Goal: Task Accomplishment & Management: Manage account settings

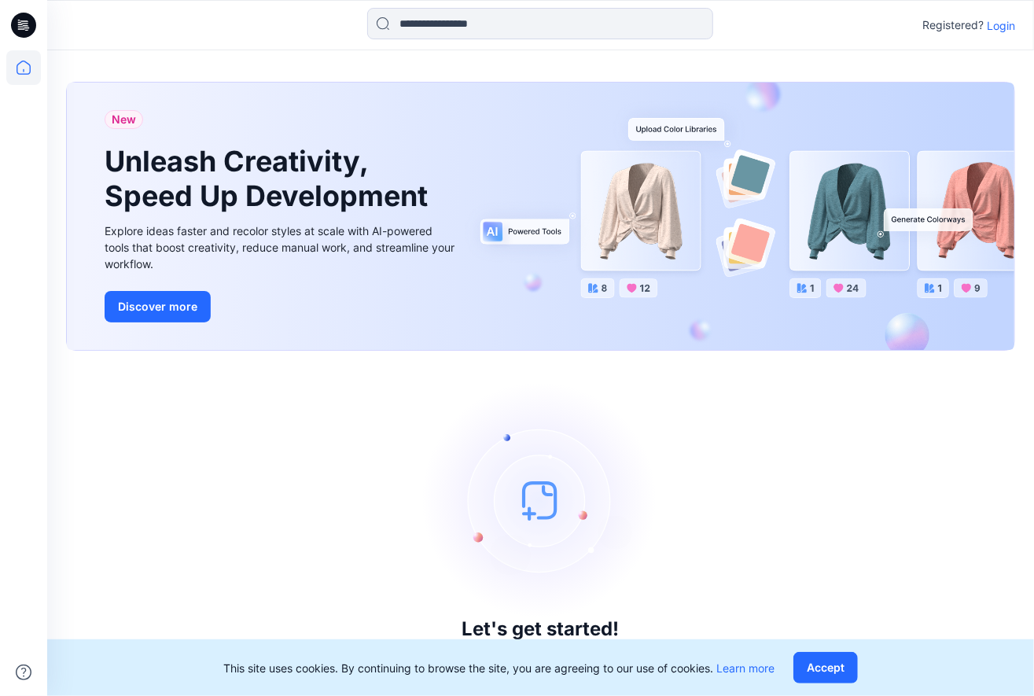
click at [1007, 20] on p "Login" at bounding box center [1001, 25] width 28 height 17
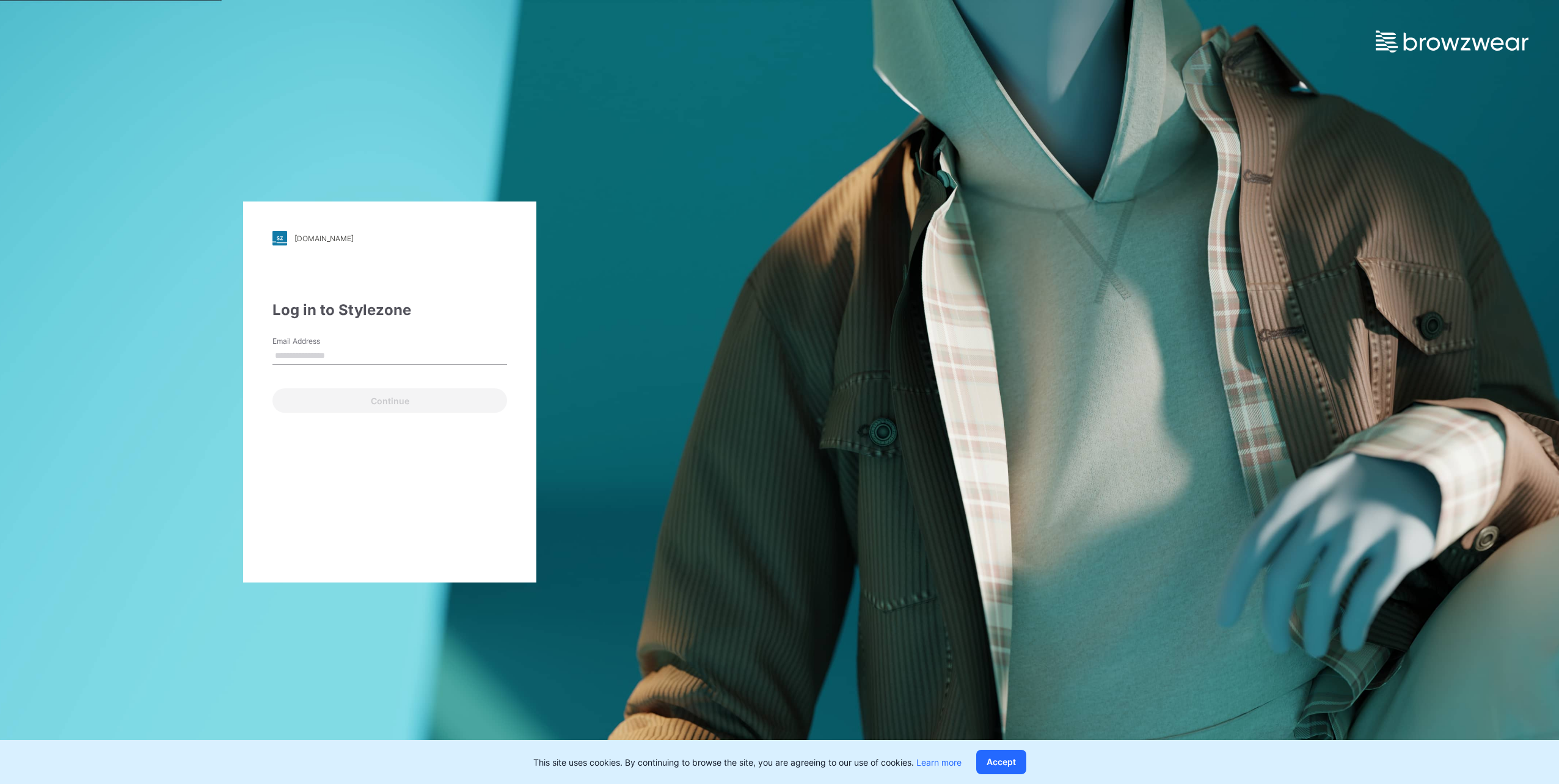
click at [450, 355] on input "Email Address" at bounding box center [390, 356] width 234 height 19
type input "**********"
click at [370, 399] on button "Continue" at bounding box center [390, 400] width 234 height 24
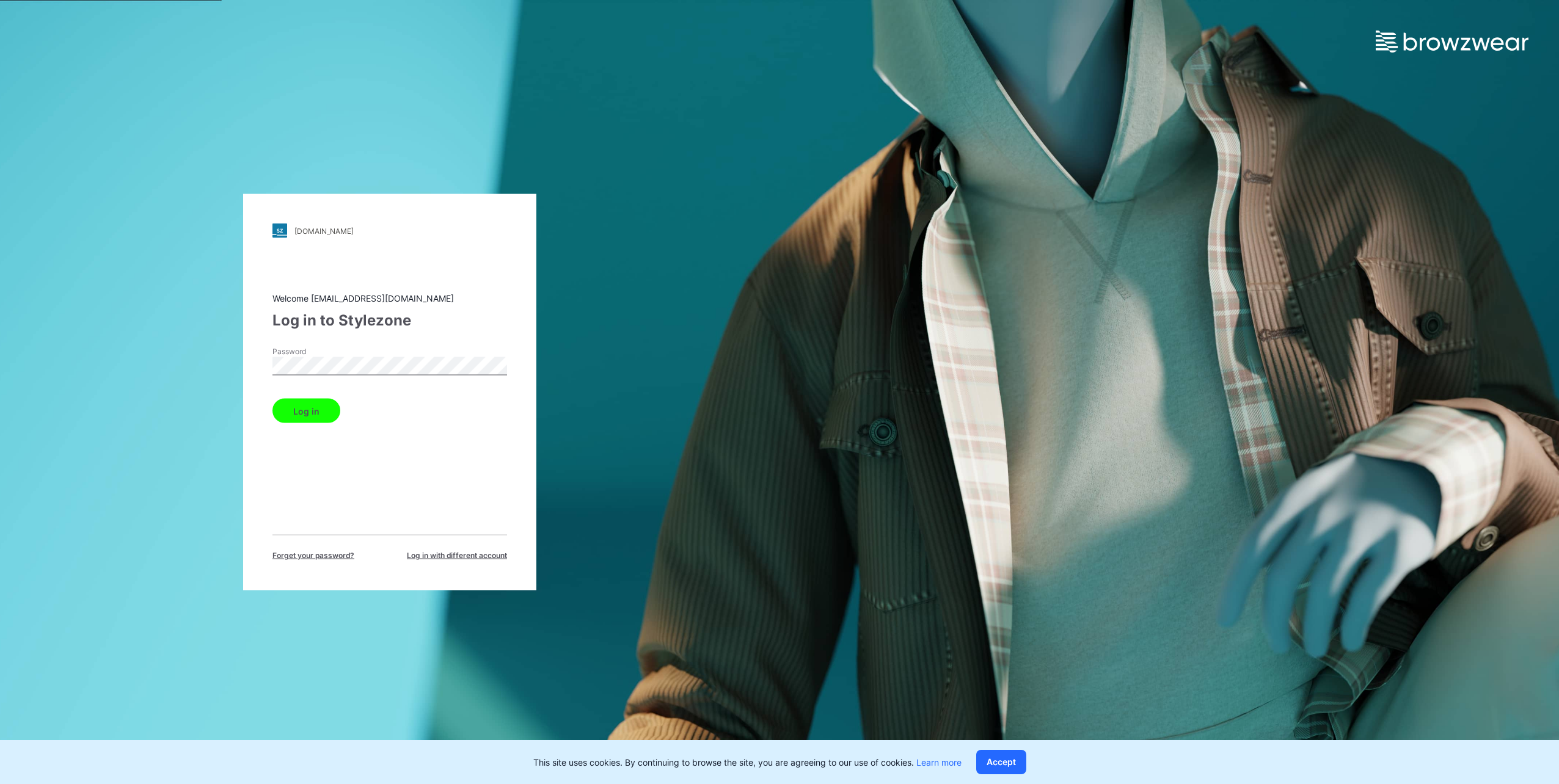
click at [273, 399] on button "Log in" at bounding box center [306, 411] width 68 height 24
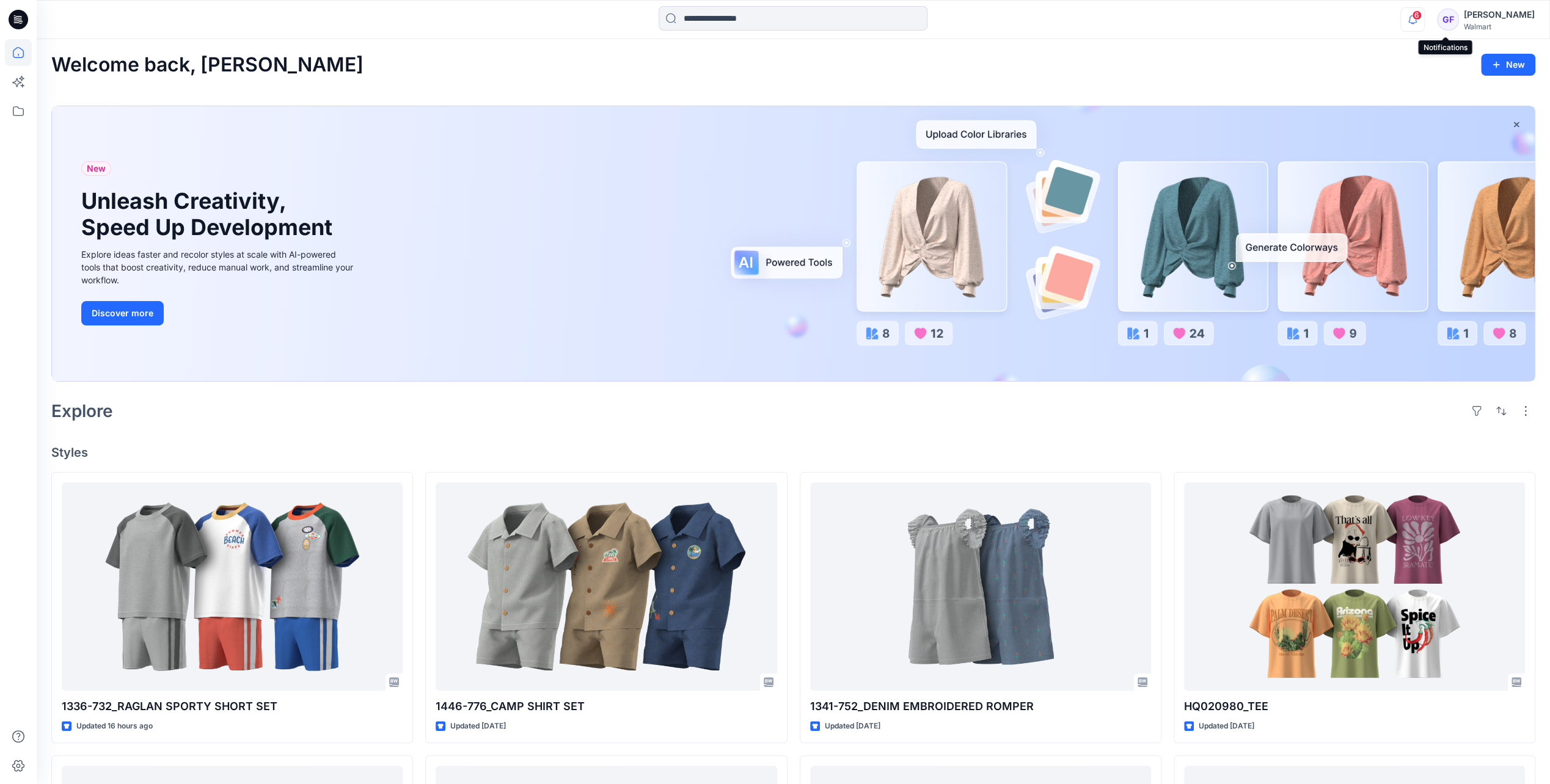
click at [803, 19] on icon "button" at bounding box center [1413, 19] width 23 height 24
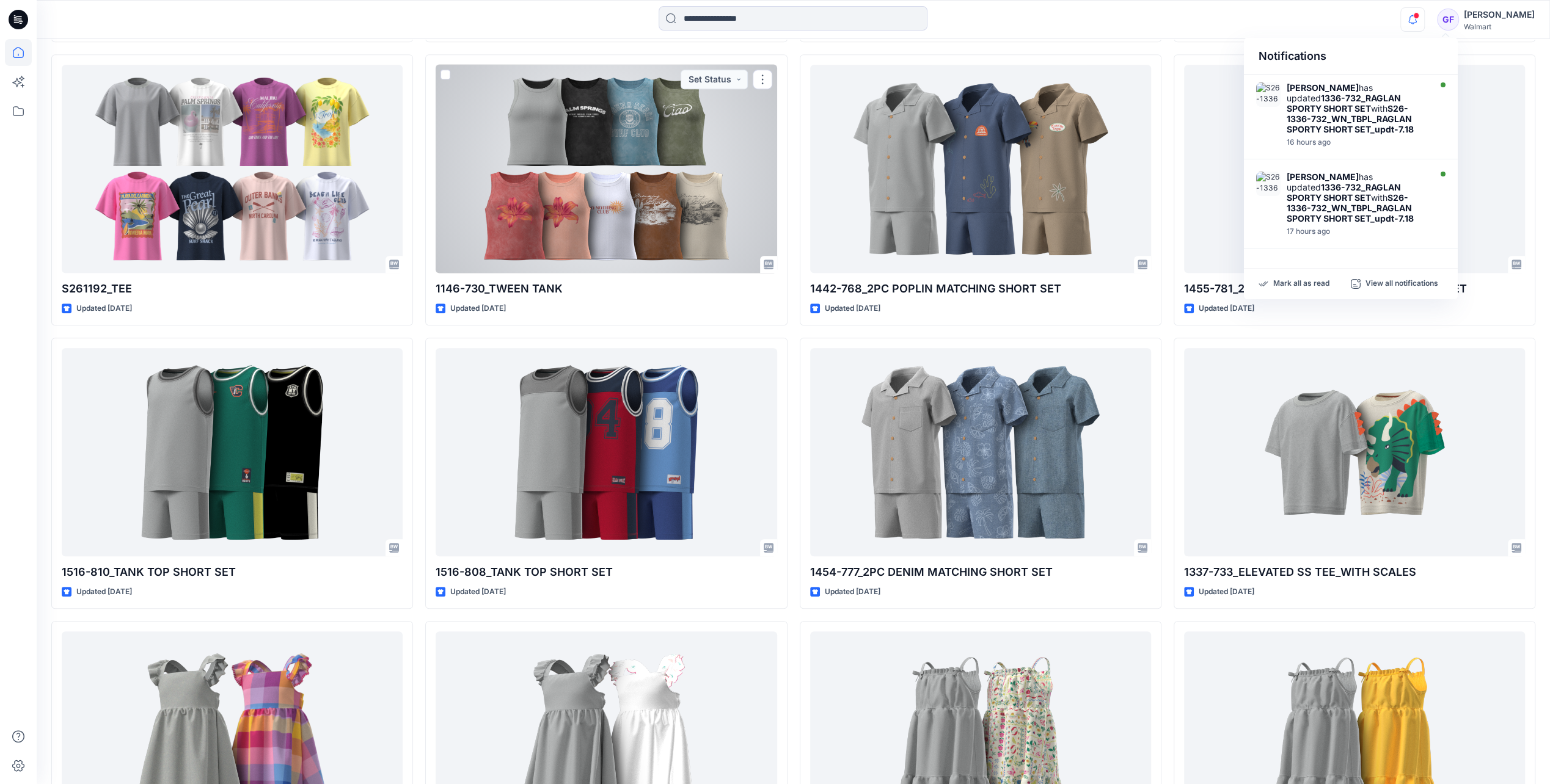
scroll to position [706, 0]
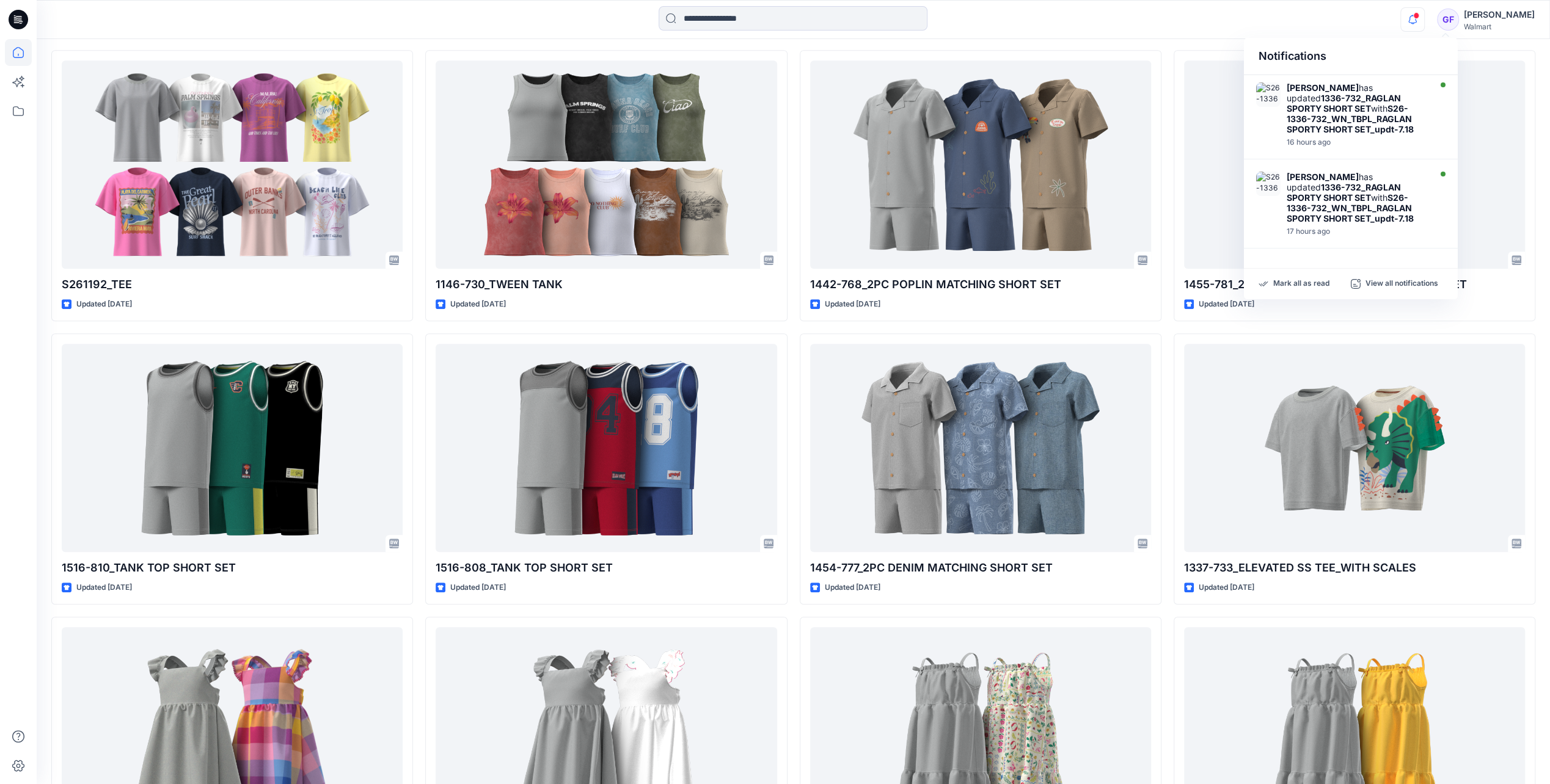
click at [145, 23] on div at bounding box center [225, 19] width 378 height 27
